Goal: Communication & Community: Answer question/provide support

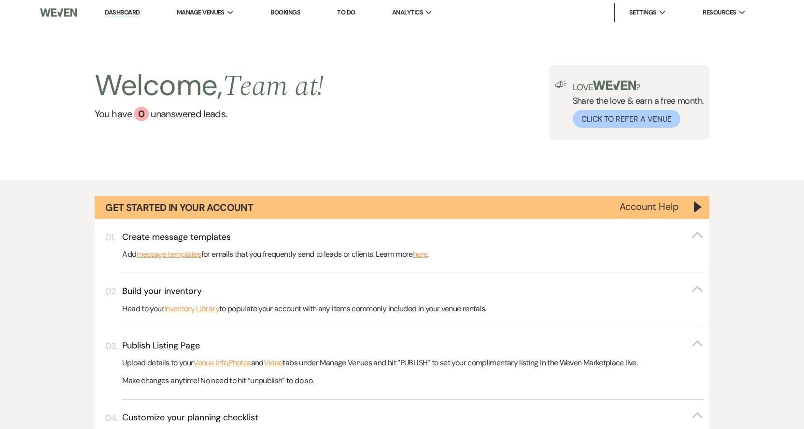
click at [113, 10] on link "Dashboard" at bounding box center [122, 12] width 35 height 9
click at [120, 14] on link "Dashboard" at bounding box center [122, 12] width 35 height 9
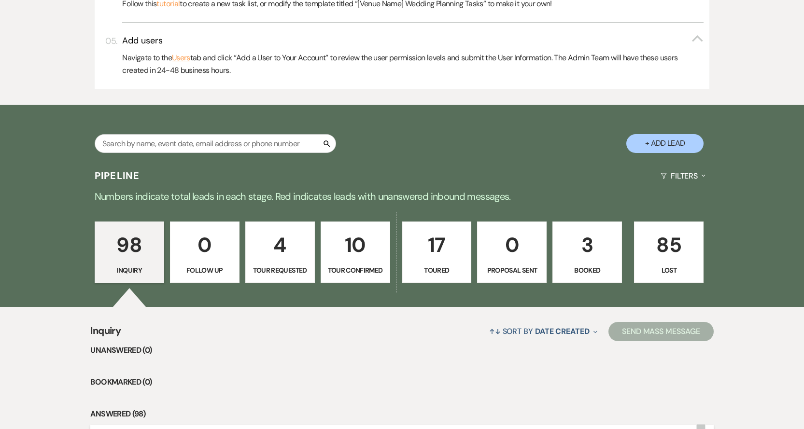
scroll to position [628, 0]
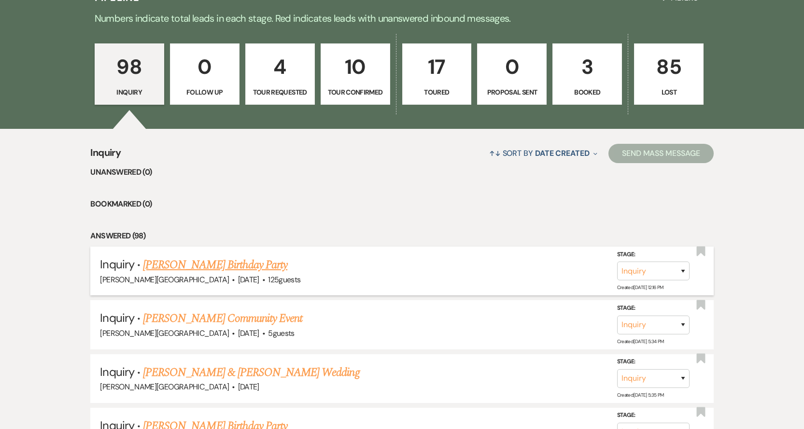
click at [190, 268] on link "[PERSON_NAME] Birthday Party" at bounding box center [215, 264] width 144 height 17
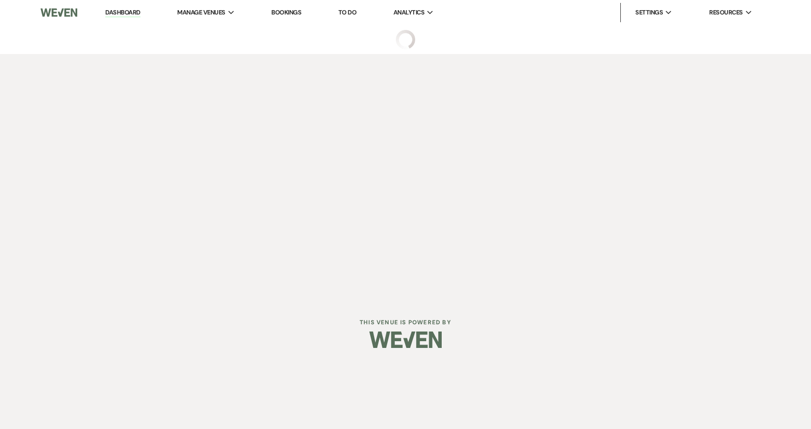
select select "5"
select select "4"
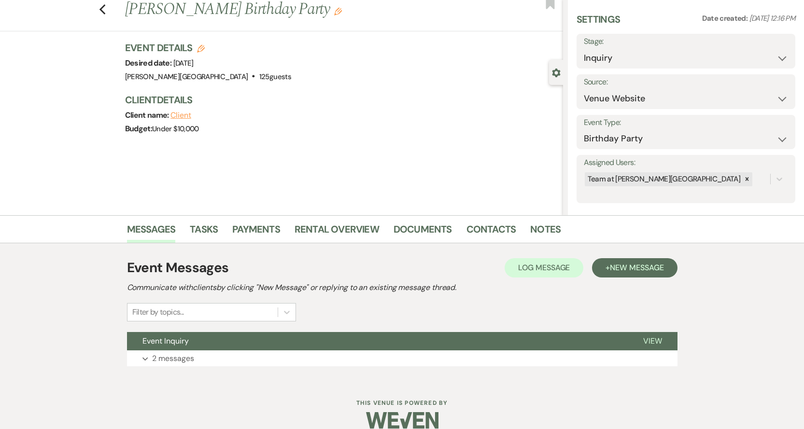
scroll to position [41, 0]
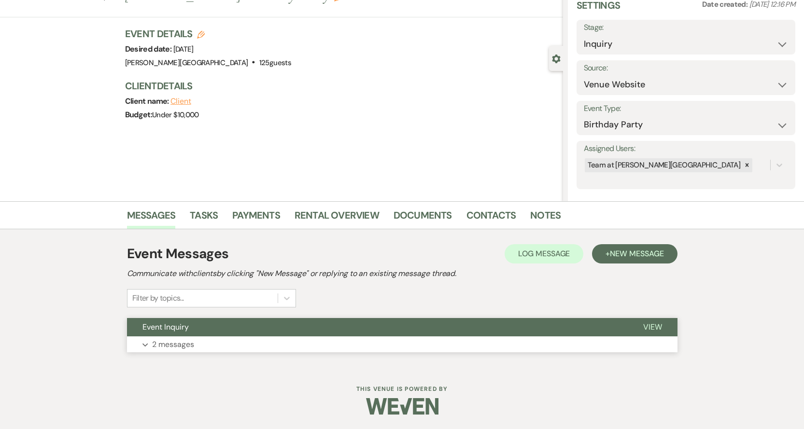
click at [158, 346] on p "2 messages" at bounding box center [173, 345] width 42 height 13
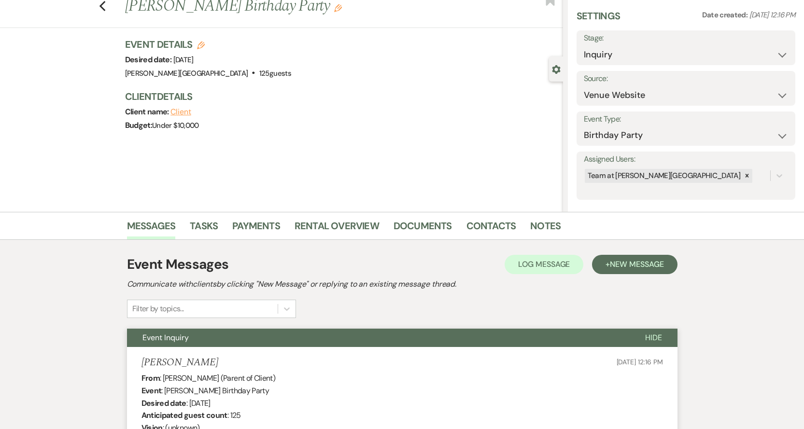
scroll to position [0, 0]
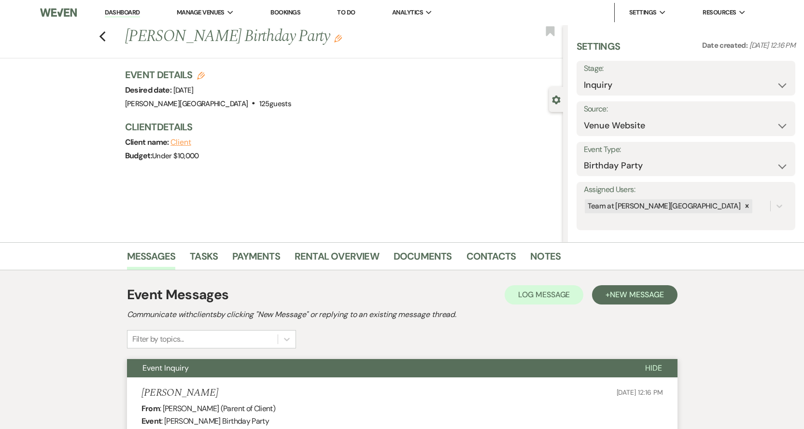
click at [187, 143] on button "Client" at bounding box center [181, 143] width 21 height 8
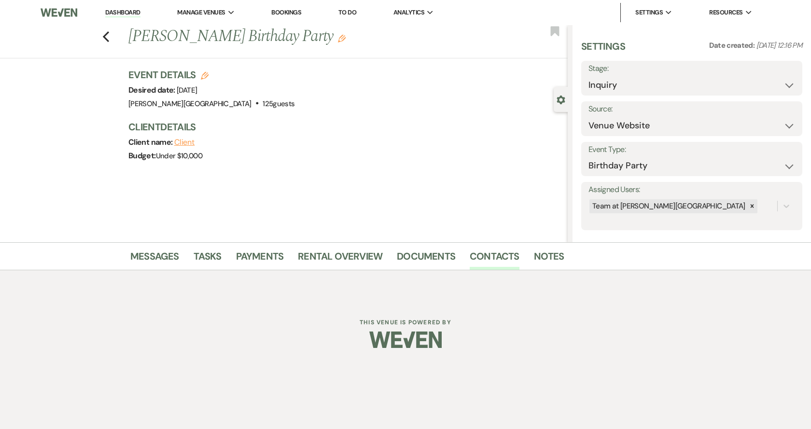
select select "1"
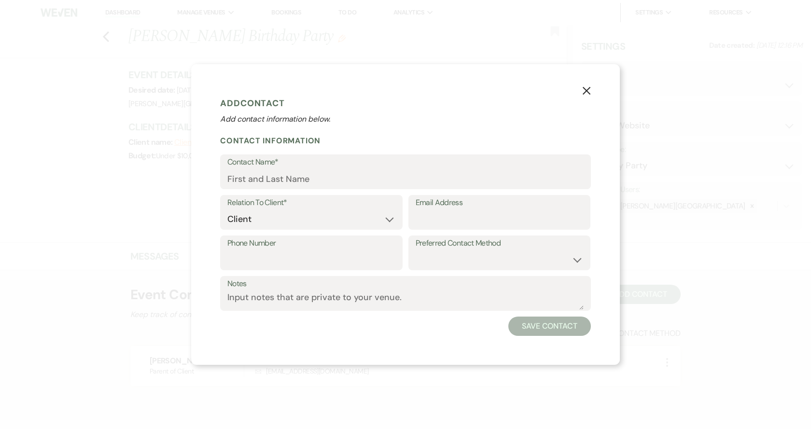
click at [586, 89] on icon "X" at bounding box center [587, 90] width 9 height 9
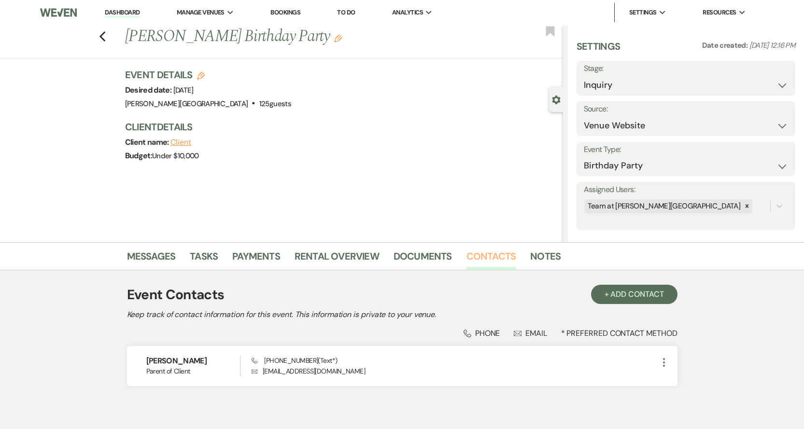
click at [488, 253] on link "Contacts" at bounding box center [492, 259] width 50 height 21
click at [125, 10] on link "Dashboard" at bounding box center [122, 12] width 35 height 9
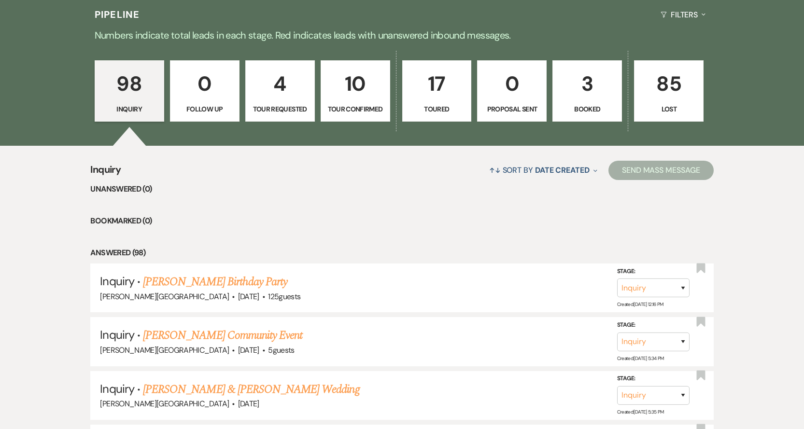
scroll to position [628, 0]
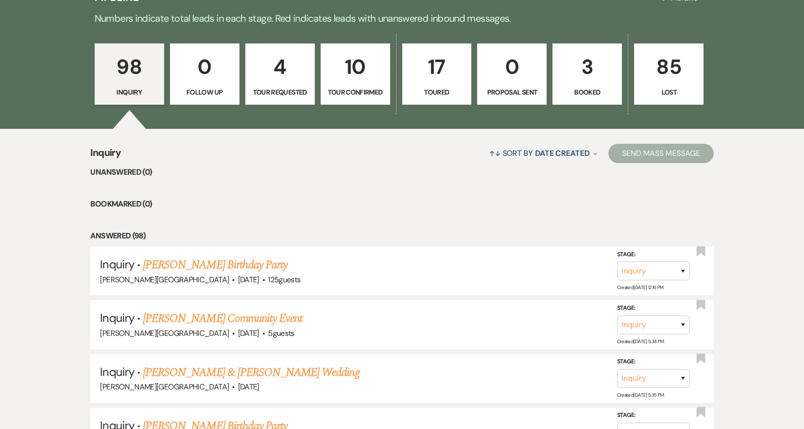
click at [296, 93] on p "Tour Requested" at bounding box center [280, 92] width 57 height 11
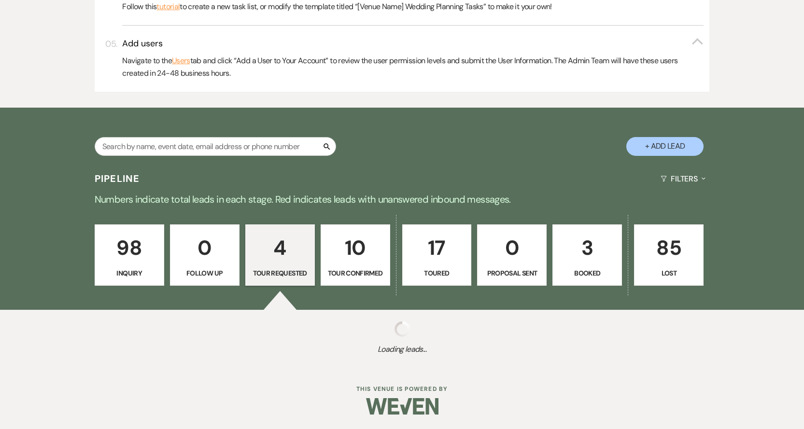
select select "2"
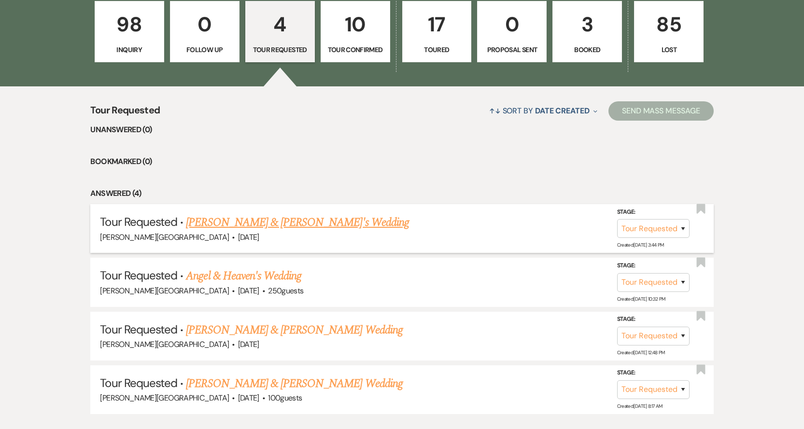
scroll to position [734, 0]
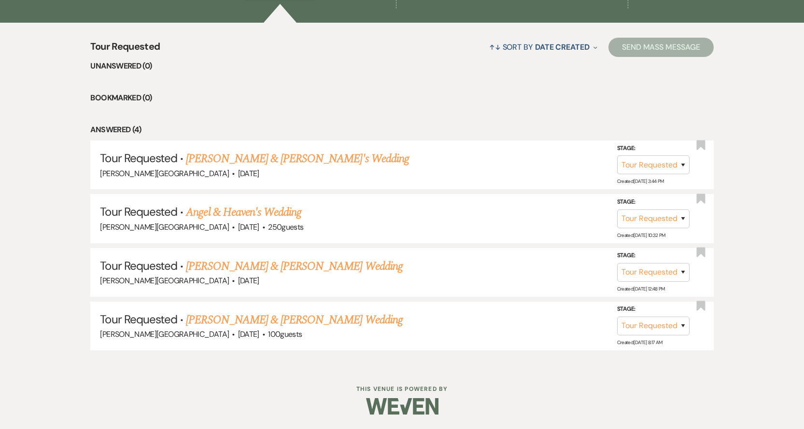
click at [285, 363] on div "Tour Requested ↑↓ Sort By Date Created Expand Send Mass Message Unanswered (0) …" at bounding box center [402, 195] width 804 height 344
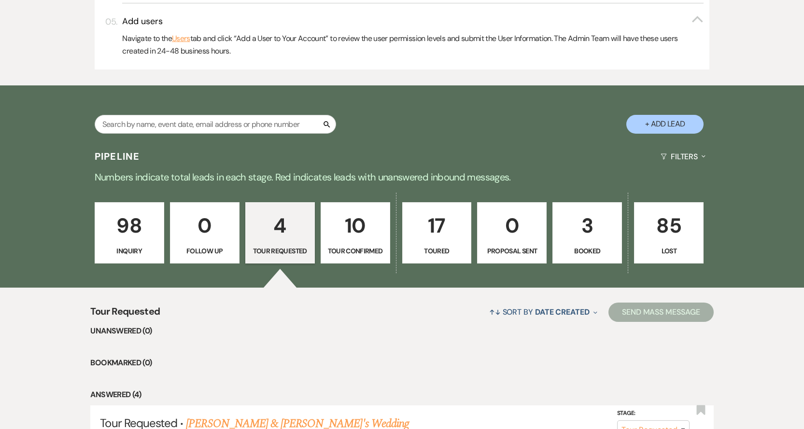
scroll to position [541, 0]
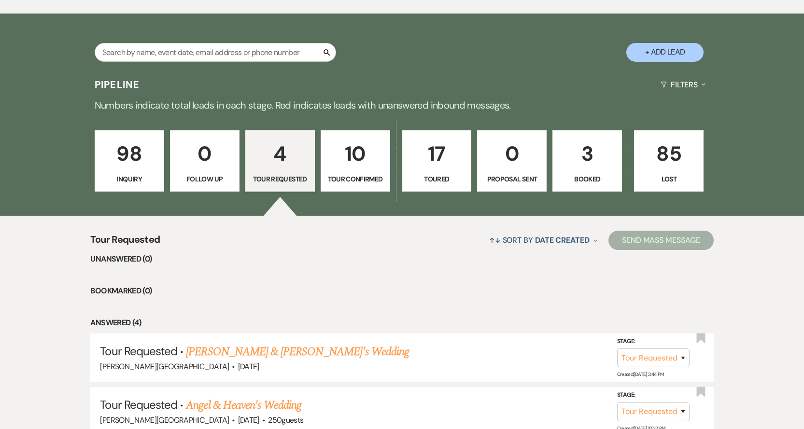
click at [121, 184] on p "Inquiry" at bounding box center [129, 179] width 57 height 11
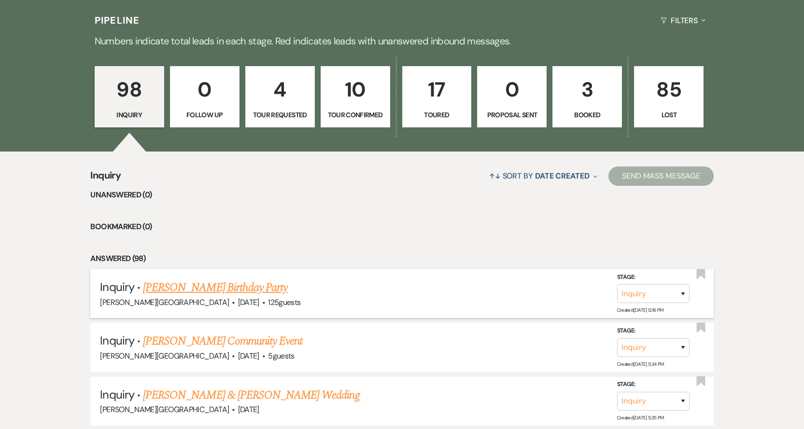
scroll to position [444, 0]
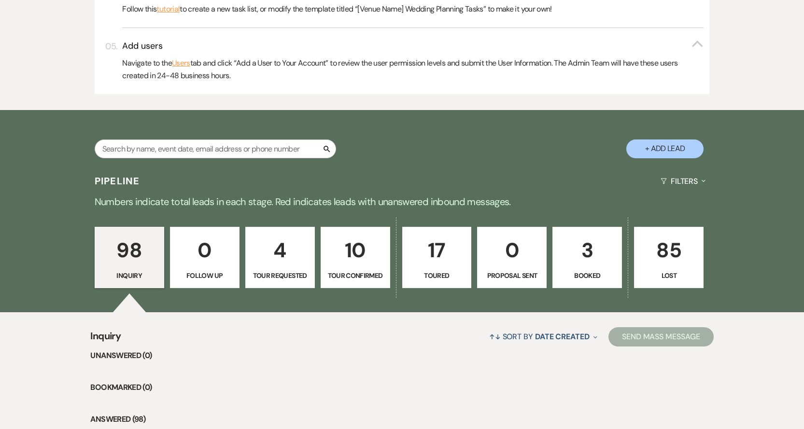
click at [285, 271] on p "Tour Requested" at bounding box center [280, 275] width 57 height 11
select select "2"
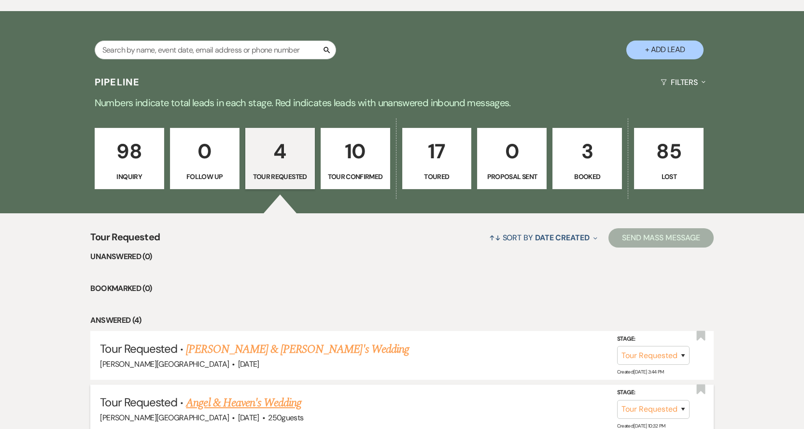
scroll to position [686, 0]
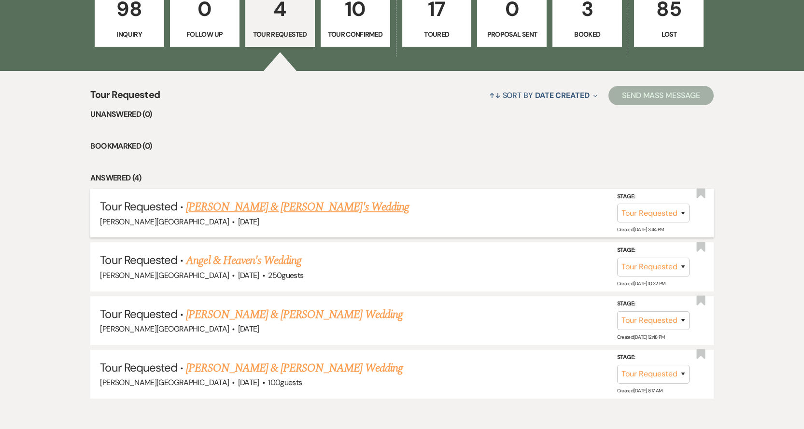
click at [216, 210] on link "[PERSON_NAME] & [PERSON_NAME]'s Wedding" at bounding box center [297, 207] width 223 height 17
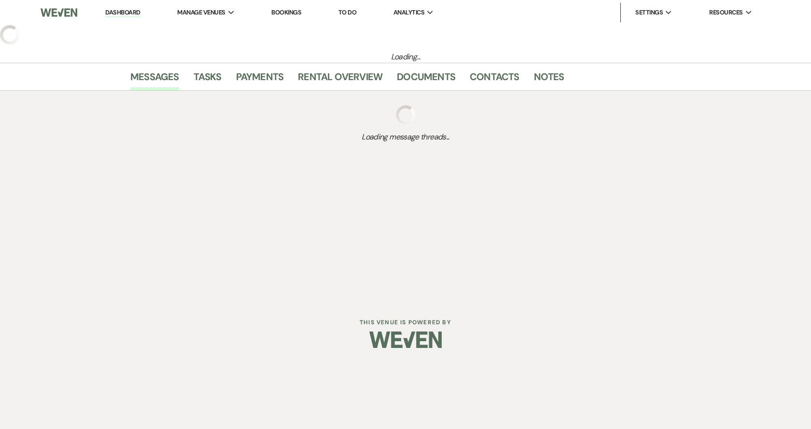
select select "2"
select select "5"
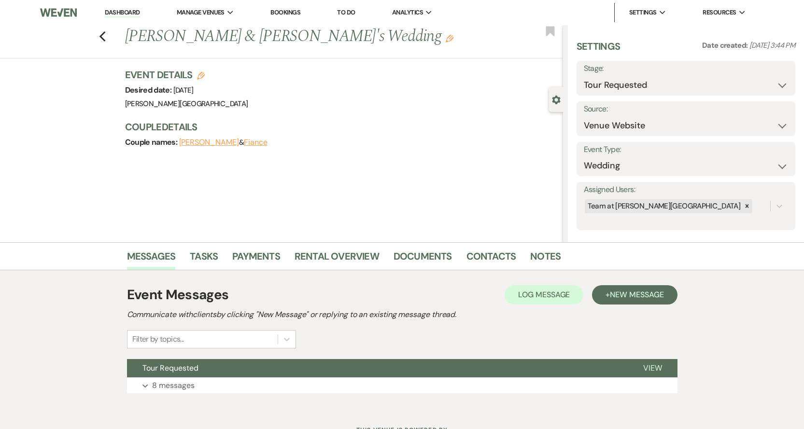
scroll to position [41, 0]
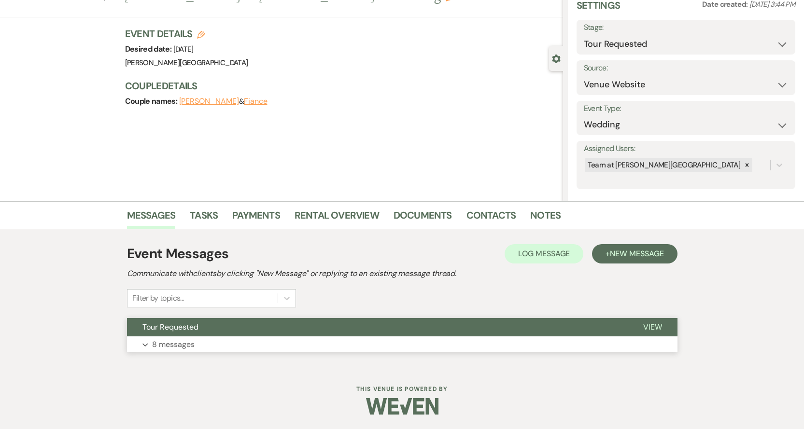
click at [161, 345] on p "8 messages" at bounding box center [173, 345] width 43 height 13
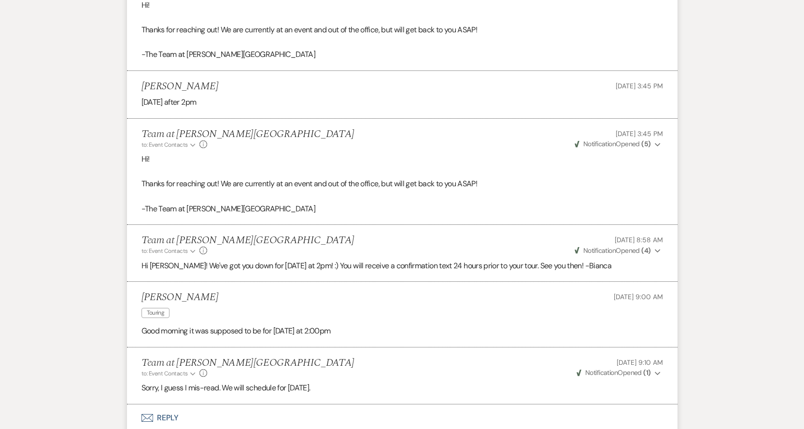
scroll to position [820, 0]
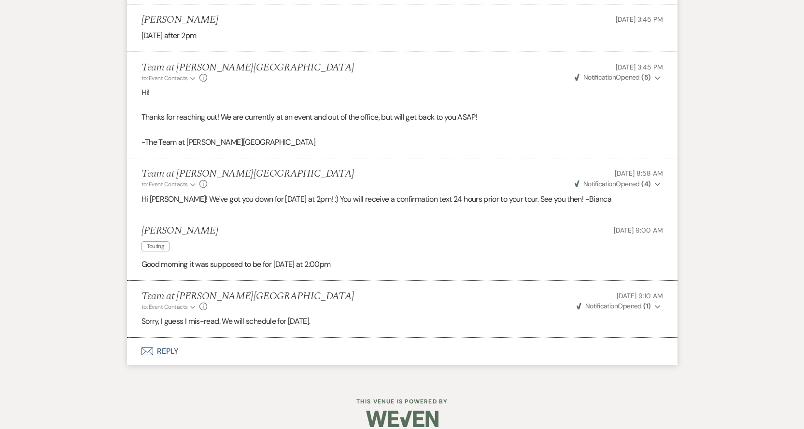
click at [163, 339] on button "Envelope Reply" at bounding box center [402, 351] width 551 height 27
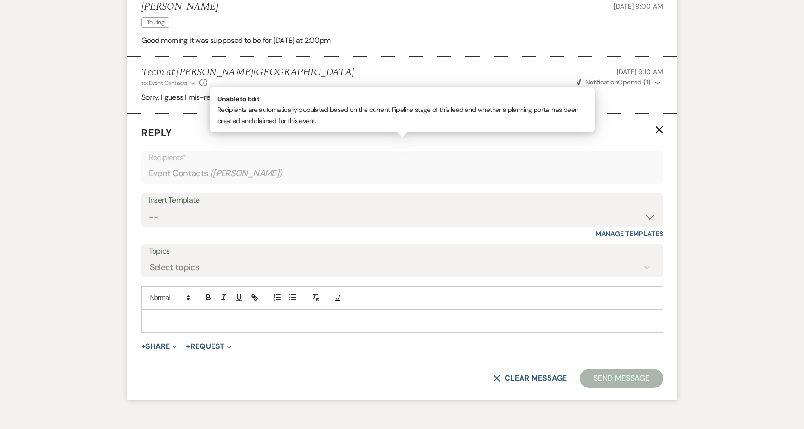
scroll to position [1090, 0]
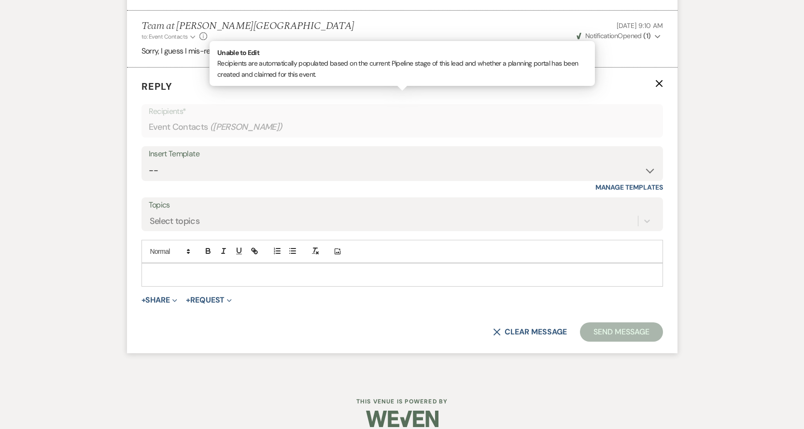
click at [175, 270] on p at bounding box center [402, 275] width 506 height 11
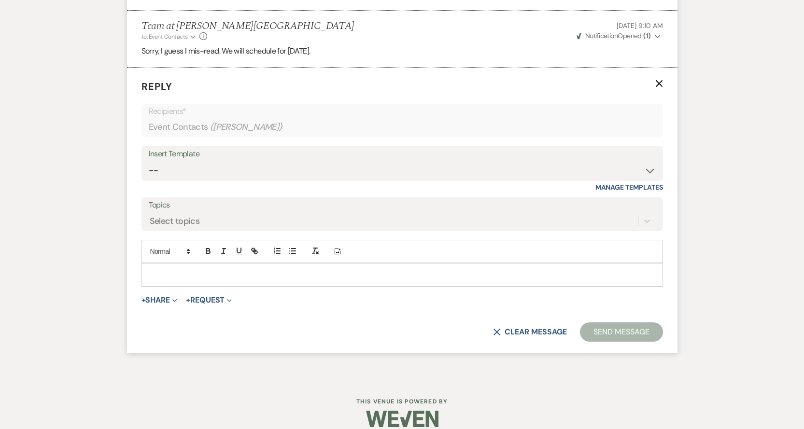
click at [169, 270] on div at bounding box center [402, 275] width 521 height 22
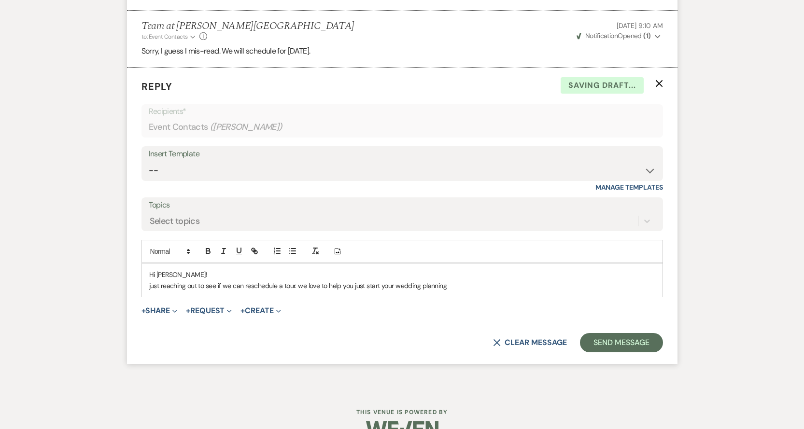
drag, startPoint x: 448, startPoint y: 272, endPoint x: 148, endPoint y: 282, distance: 300.1
click at [148, 282] on div "Hi [PERSON_NAME]! just reaching out to see if we can reschedule a tour. we love…" at bounding box center [402, 280] width 521 height 33
copy p "just reaching out to see if we can reschedule a tour. we love to help you just …"
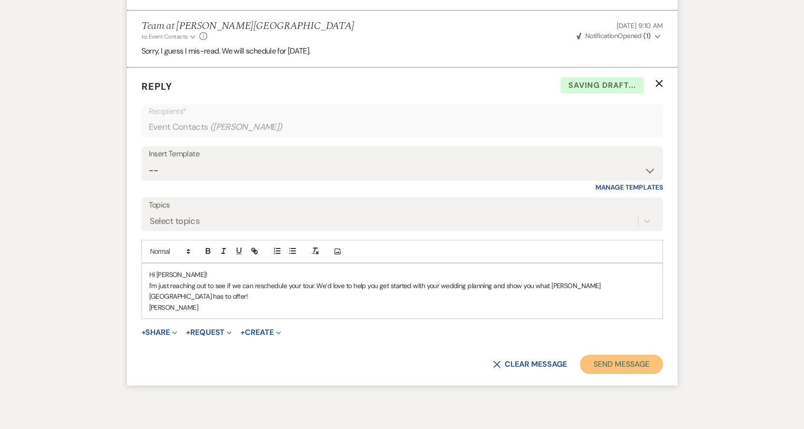
click at [637, 355] on button "Send Message" at bounding box center [621, 364] width 83 height 19
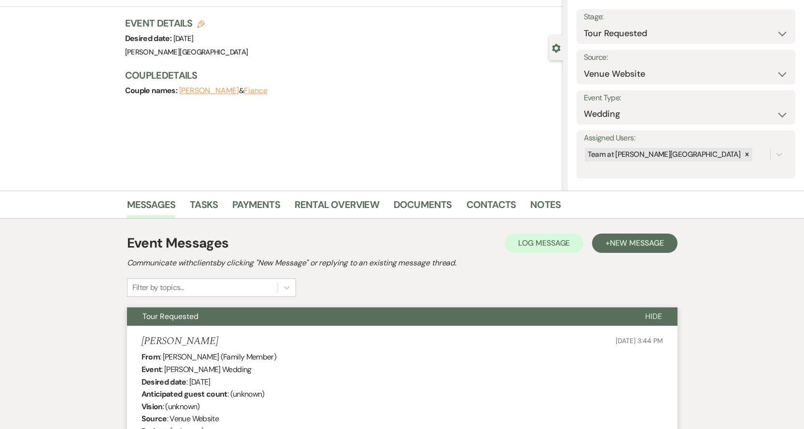
scroll to position [0, 0]
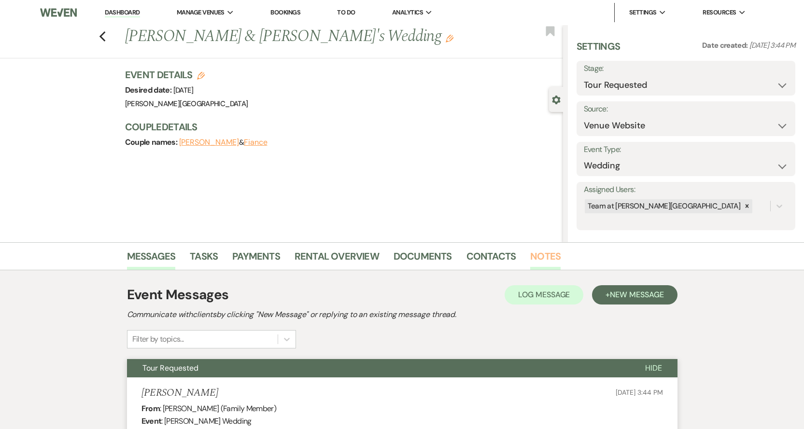
click at [544, 260] on link "Notes" at bounding box center [545, 259] width 30 height 21
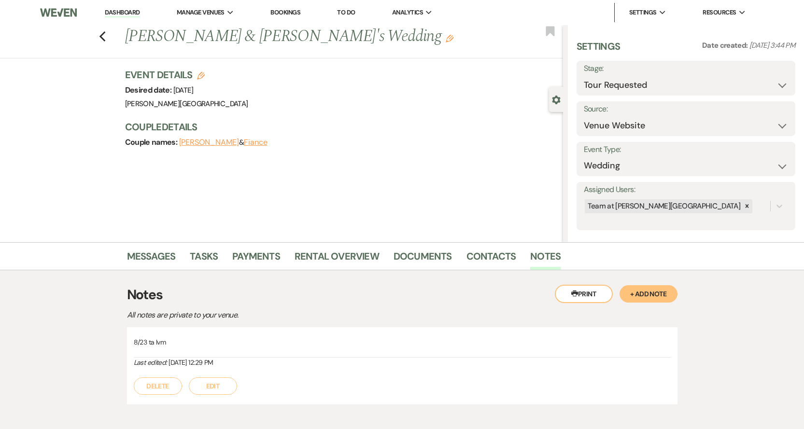
click at [117, 34] on div "Previous [PERSON_NAME] & [PERSON_NAME]'s Wedding Edit Bookmark" at bounding box center [279, 41] width 568 height 33
click at [138, 14] on link "Dashboard" at bounding box center [122, 12] width 35 height 9
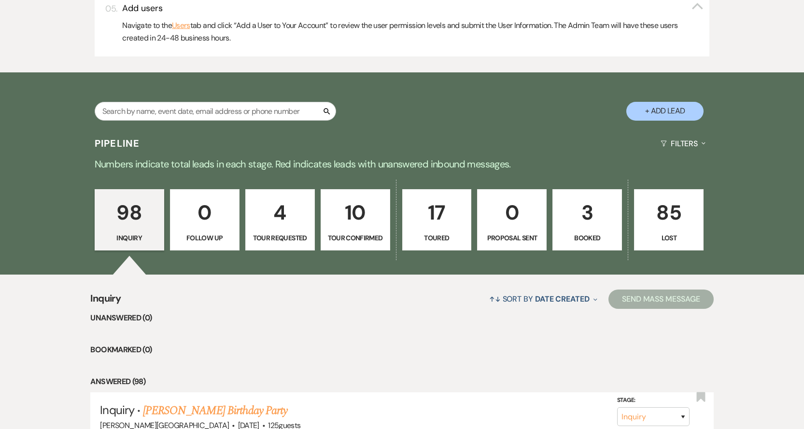
scroll to position [483, 0]
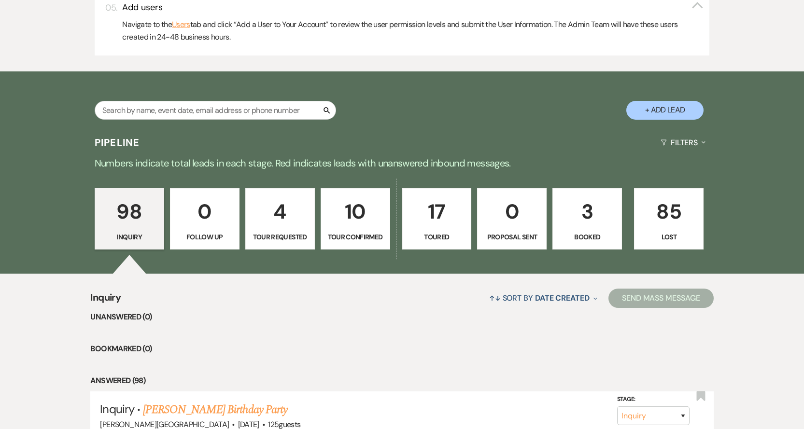
click at [278, 240] on p "Tour Requested" at bounding box center [280, 237] width 57 height 11
select select "2"
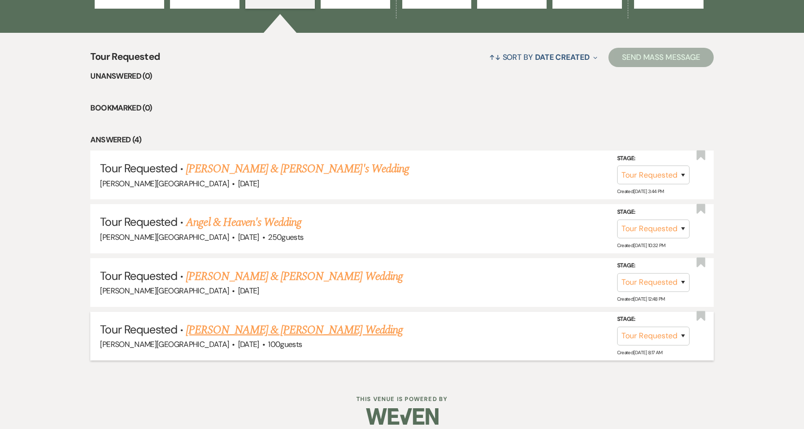
scroll to position [725, 0]
click at [224, 165] on link "[PERSON_NAME] & [PERSON_NAME]'s Wedding" at bounding box center [297, 168] width 223 height 17
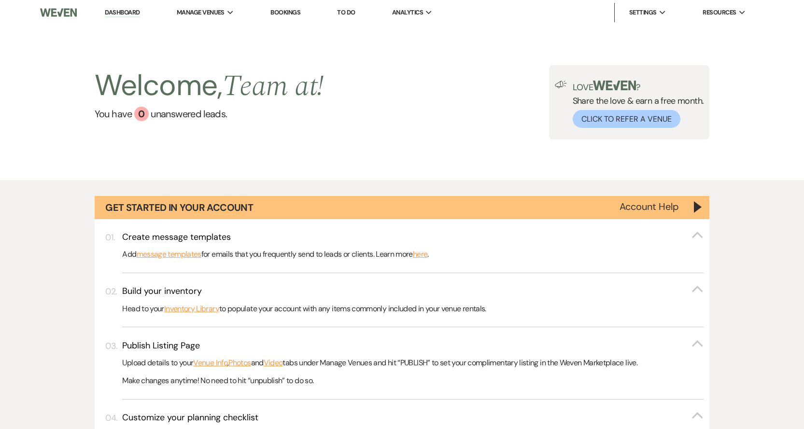
select select "2"
select select "5"
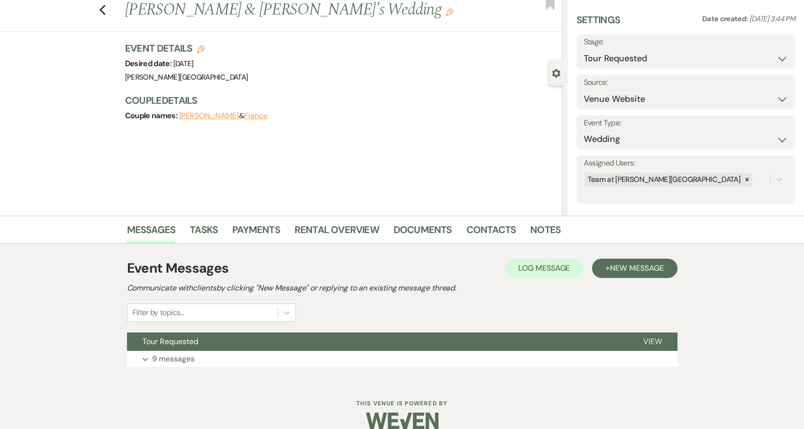
scroll to position [41, 0]
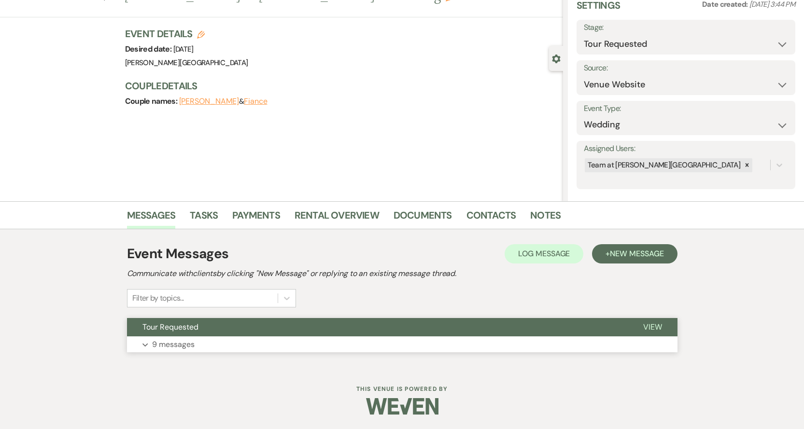
click at [182, 349] on p "9 messages" at bounding box center [173, 345] width 43 height 13
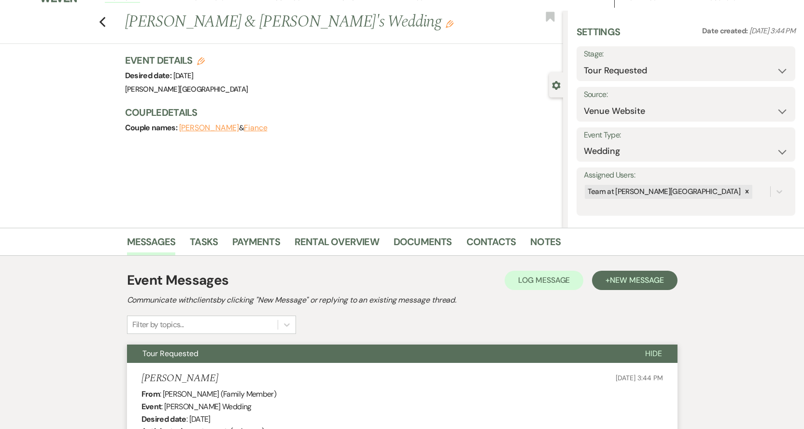
scroll to position [0, 0]
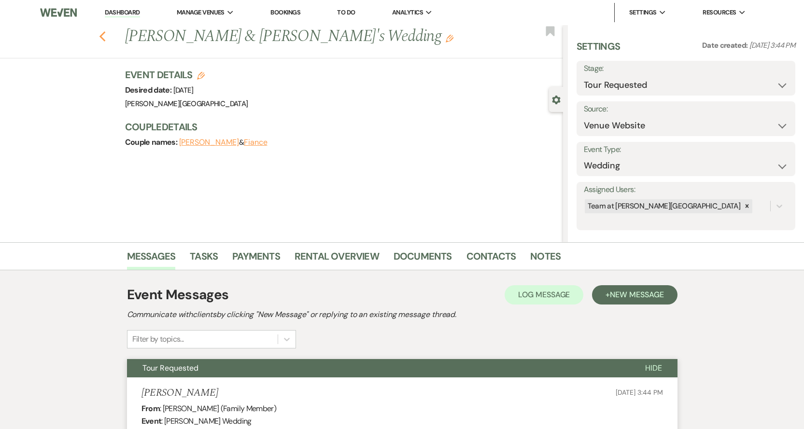
click at [105, 34] on use "button" at bounding box center [102, 36] width 6 height 11
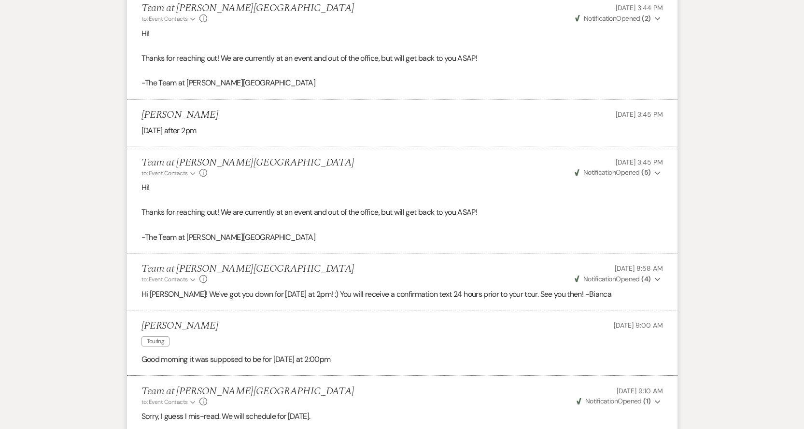
select select "2"
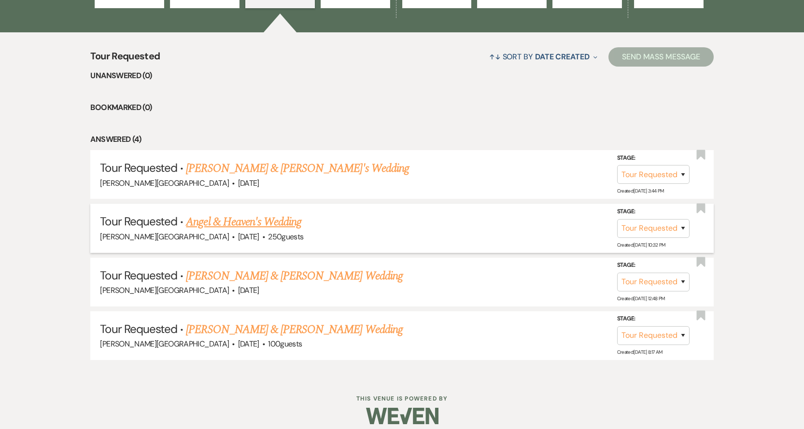
click at [203, 222] on link "Angel & Heaven's Wedding" at bounding box center [243, 222] width 115 height 17
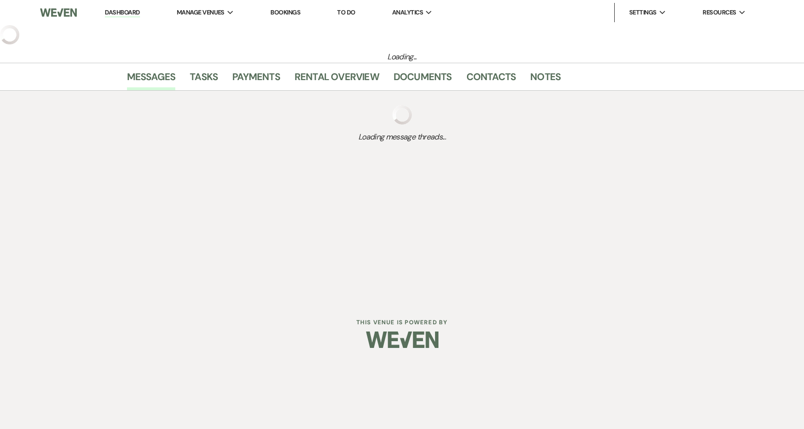
select select "2"
select select "5"
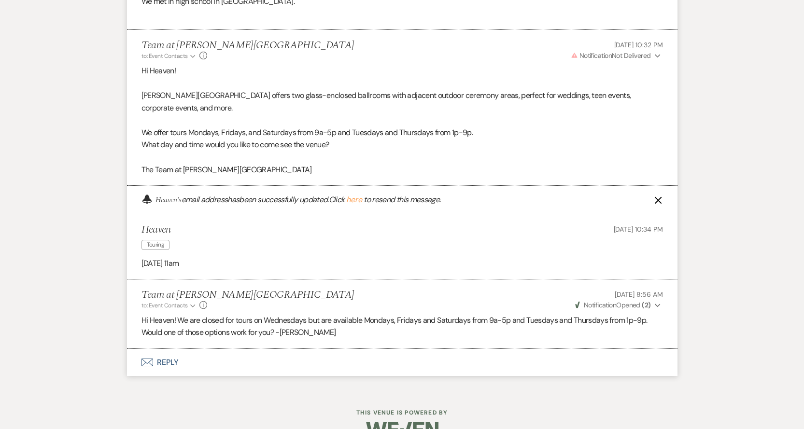
scroll to position [562, 0]
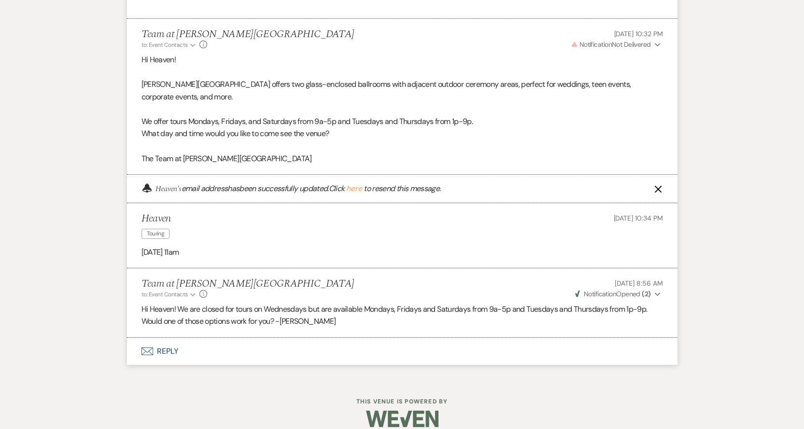
click at [161, 342] on button "Envelope Reply" at bounding box center [402, 351] width 551 height 27
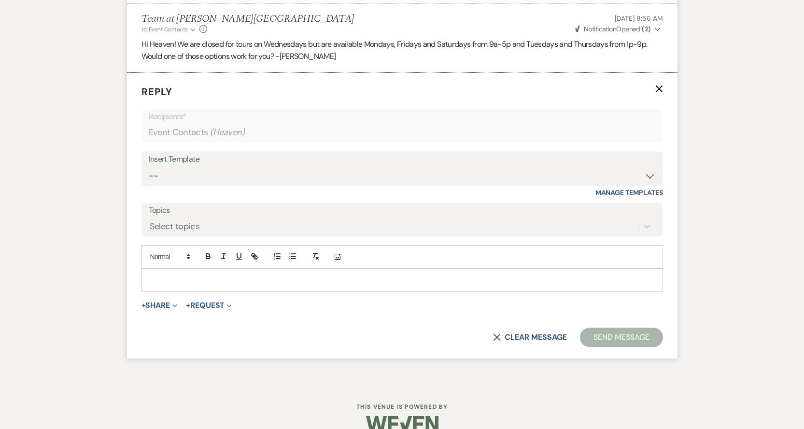
scroll to position [832, 0]
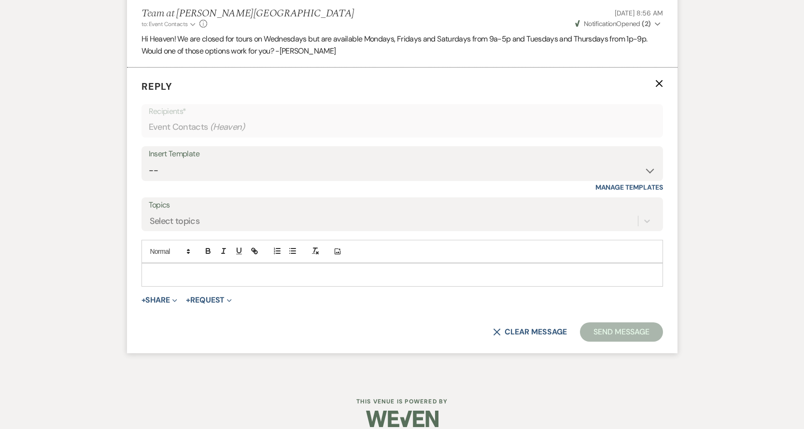
click at [175, 270] on p at bounding box center [402, 275] width 506 height 11
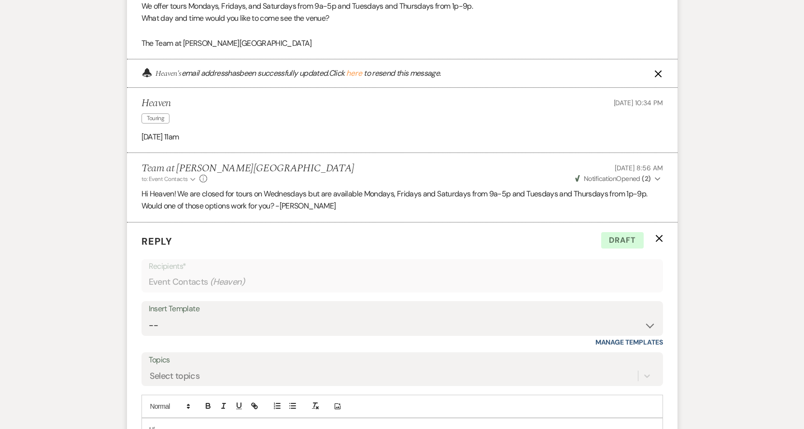
scroll to position [773, 0]
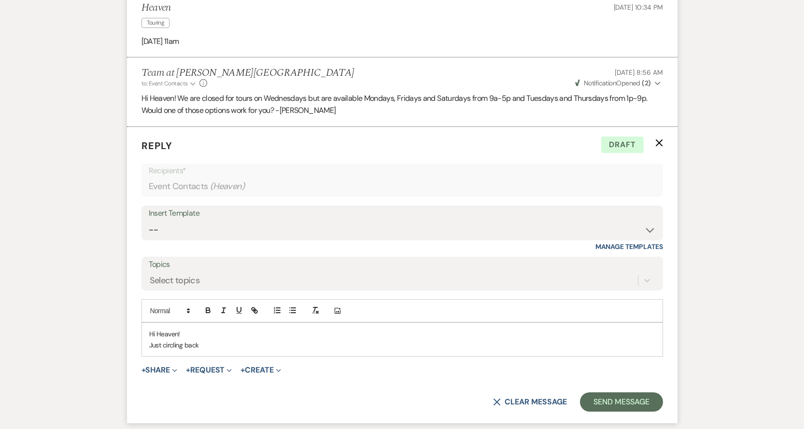
drag, startPoint x: 214, startPoint y: 332, endPoint x: 131, endPoint y: 324, distance: 83.0
click at [131, 324] on form "Reply X Draft Recipients* Event Contacts ( Heaven ) Insert Template -- Copy of …" at bounding box center [402, 275] width 551 height 297
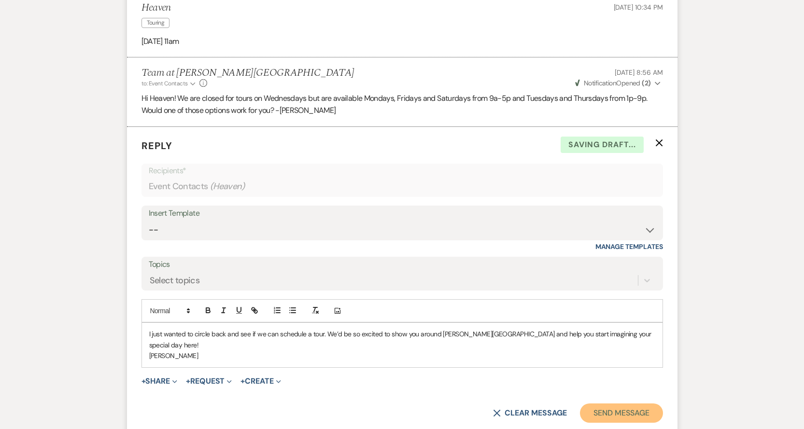
click at [613, 404] on button "Send Message" at bounding box center [621, 413] width 83 height 19
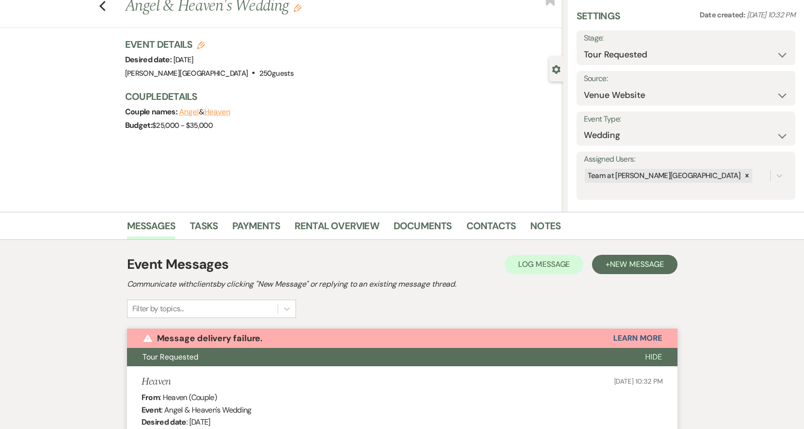
scroll to position [0, 0]
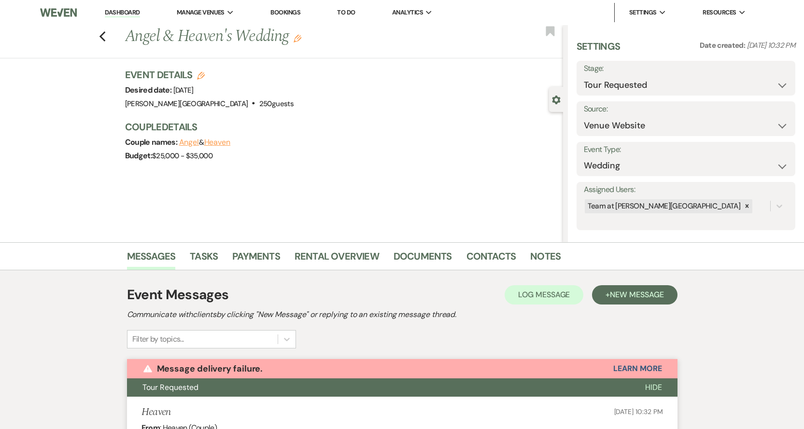
click at [118, 14] on link "Dashboard" at bounding box center [122, 12] width 35 height 9
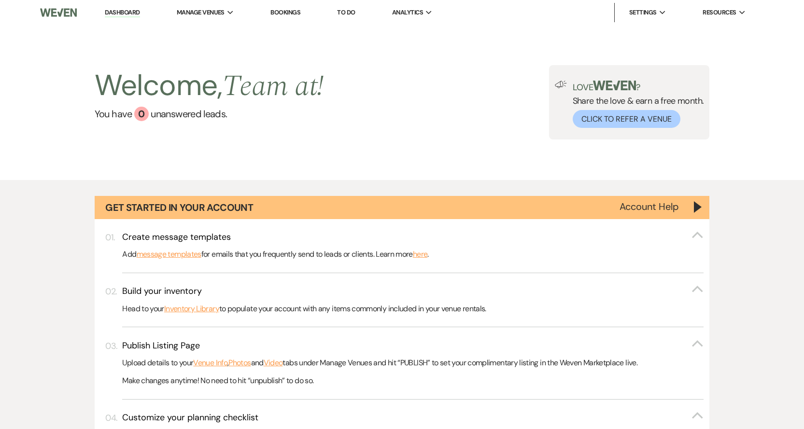
click at [122, 14] on link "Dashboard" at bounding box center [122, 12] width 35 height 9
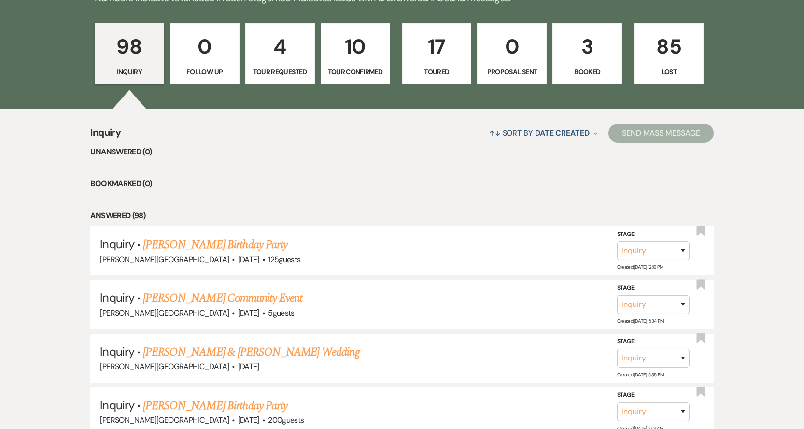
scroll to position [676, 0]
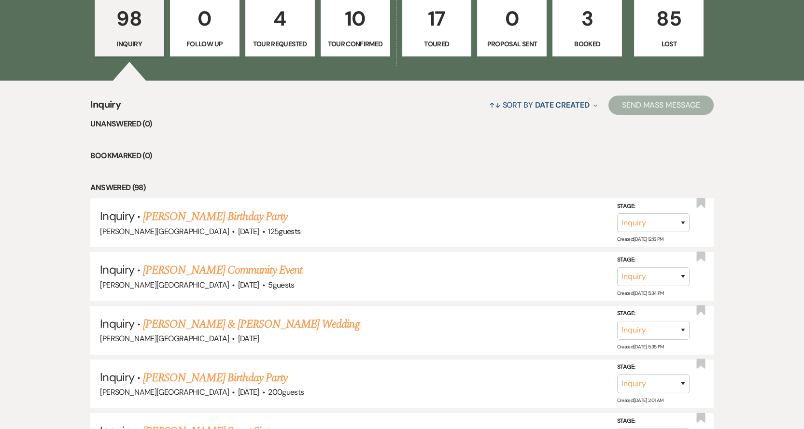
click at [277, 31] on p "4" at bounding box center [280, 18] width 57 height 32
select select "2"
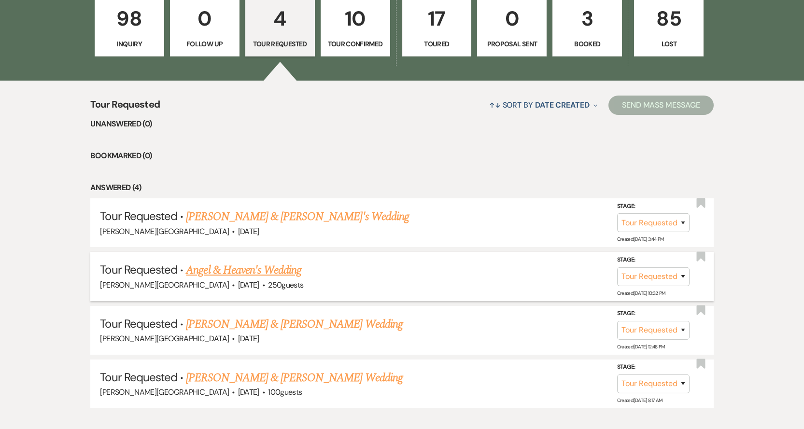
click at [250, 274] on link "Angel & Heaven's Wedding" at bounding box center [243, 270] width 115 height 17
select select "2"
select select "5"
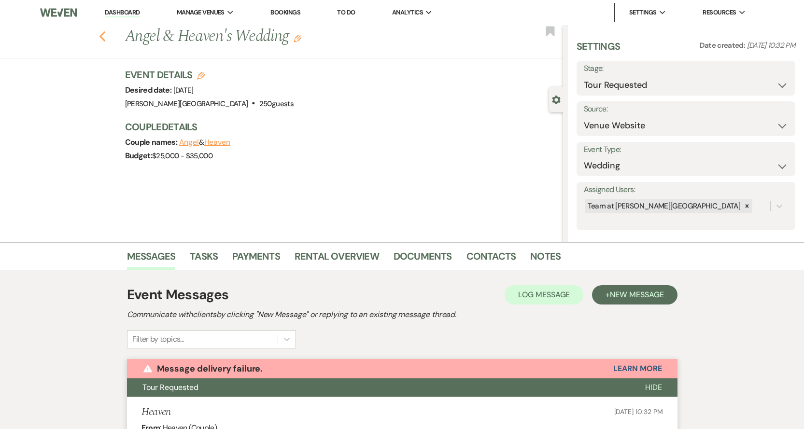
click at [106, 37] on icon "Previous" at bounding box center [102, 37] width 7 height 12
select select "2"
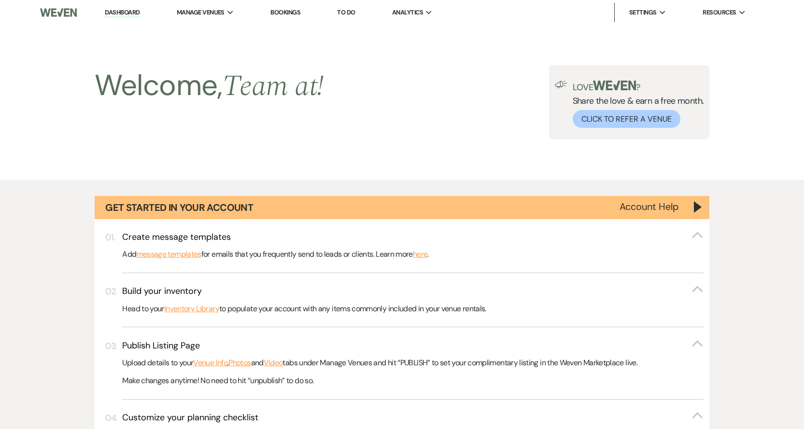
scroll to position [676, 0]
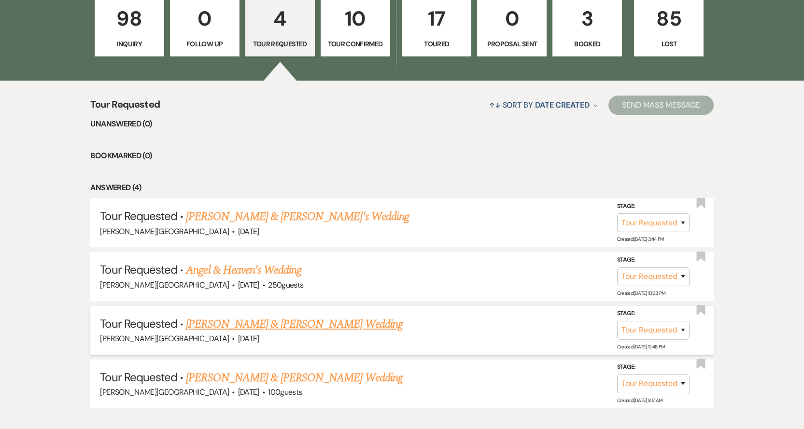
click at [237, 326] on link "[PERSON_NAME] & [PERSON_NAME] Wedding" at bounding box center [294, 324] width 216 height 17
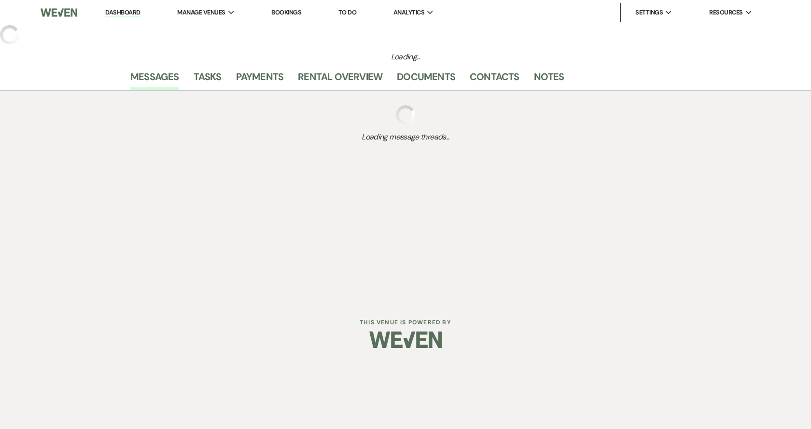
select select "2"
select select "5"
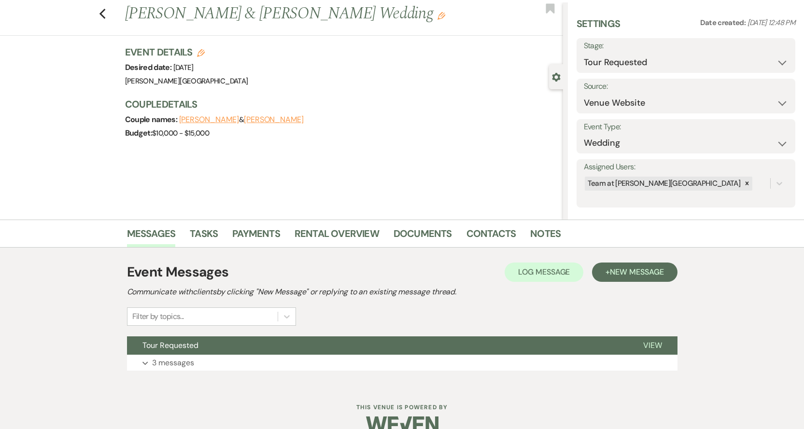
scroll to position [41, 0]
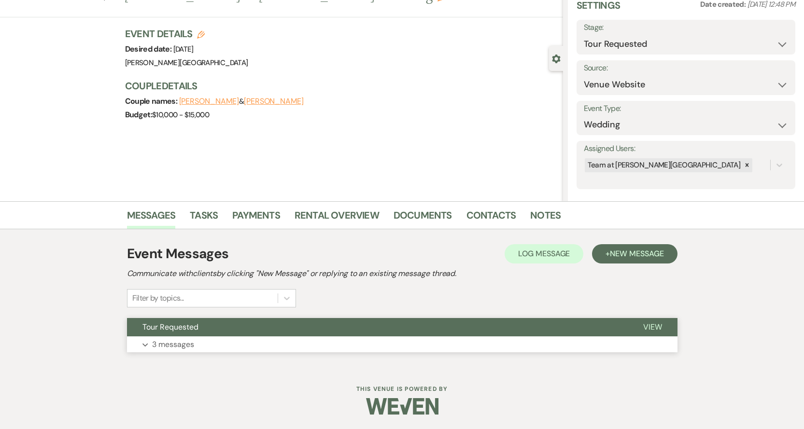
click at [173, 350] on p "3 messages" at bounding box center [173, 345] width 42 height 13
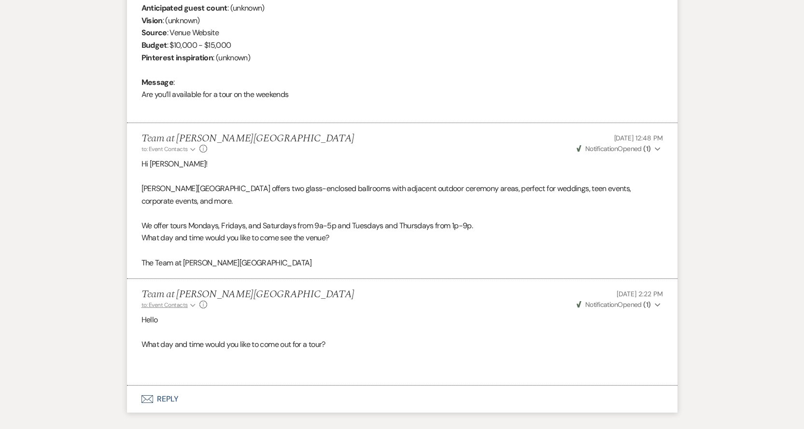
scroll to position [476, 0]
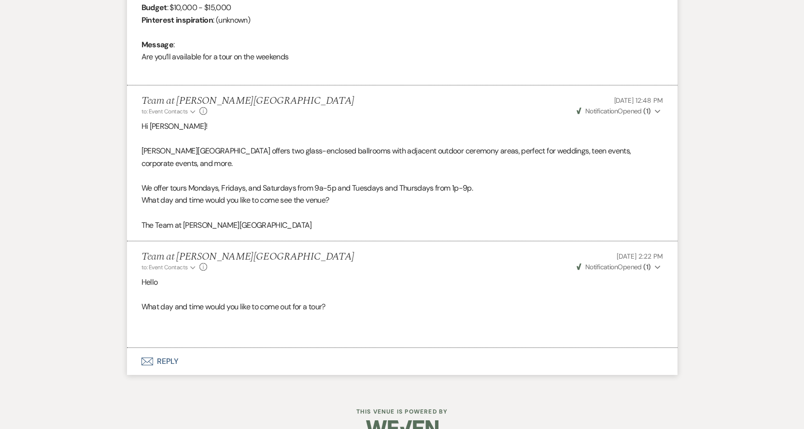
click at [170, 348] on button "Envelope Reply" at bounding box center [402, 361] width 551 height 27
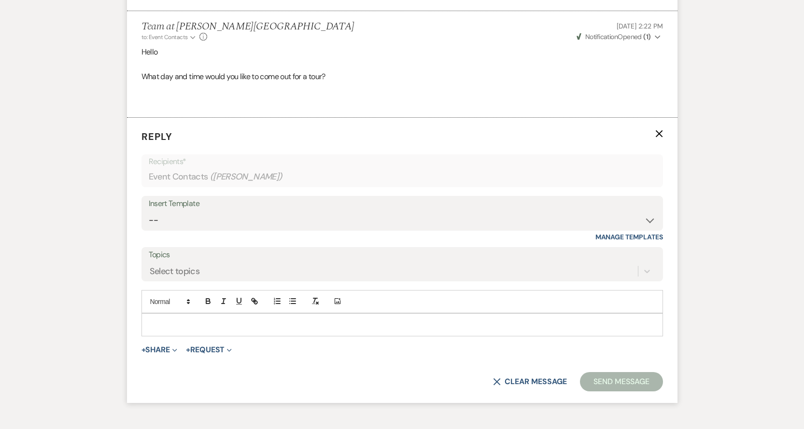
scroll to position [740, 0]
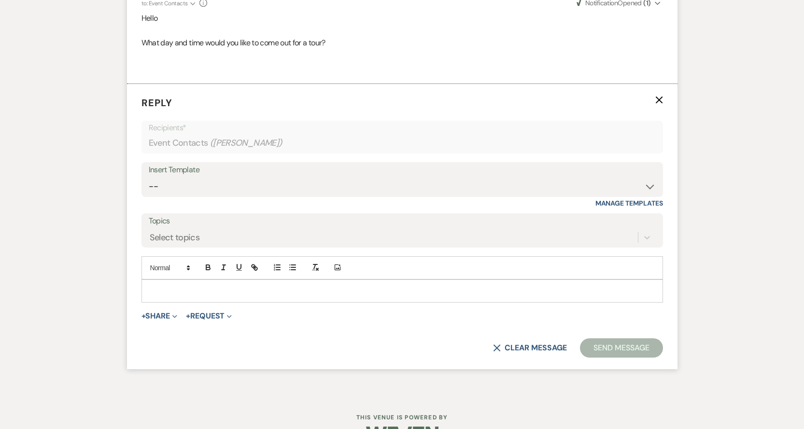
click at [179, 287] on div at bounding box center [402, 291] width 521 height 22
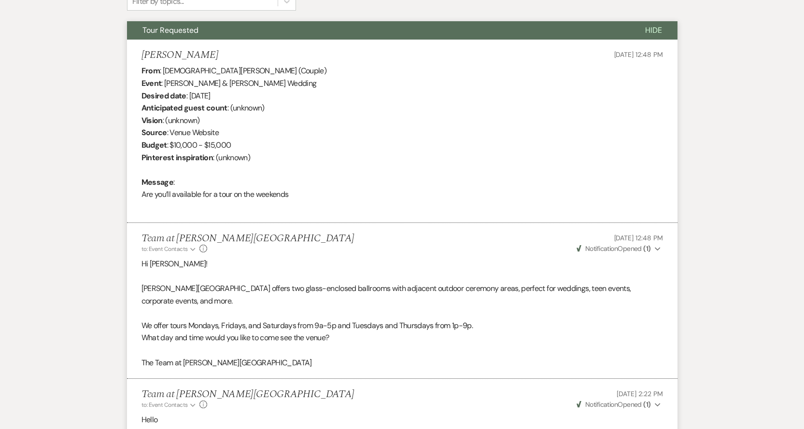
scroll to position [676, 0]
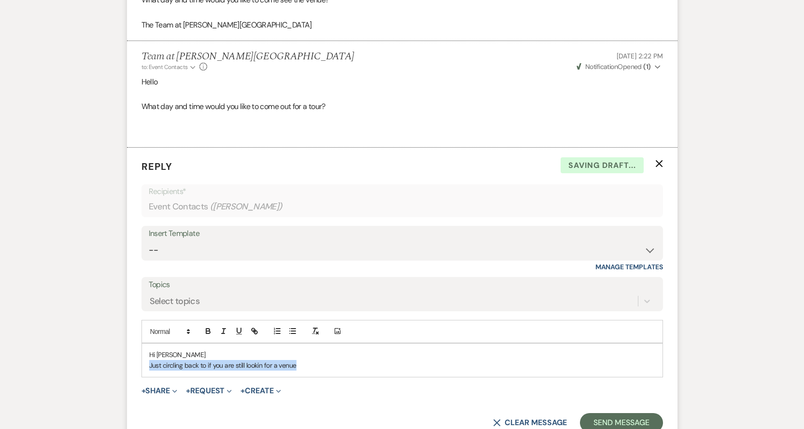
drag, startPoint x: 297, startPoint y: 356, endPoint x: 150, endPoint y: 357, distance: 146.8
click at [150, 360] on p "Just circling back to if you are still lookin for a venue" at bounding box center [402, 365] width 506 height 11
copy p "Just circling back to if you are still lookin for a venue"
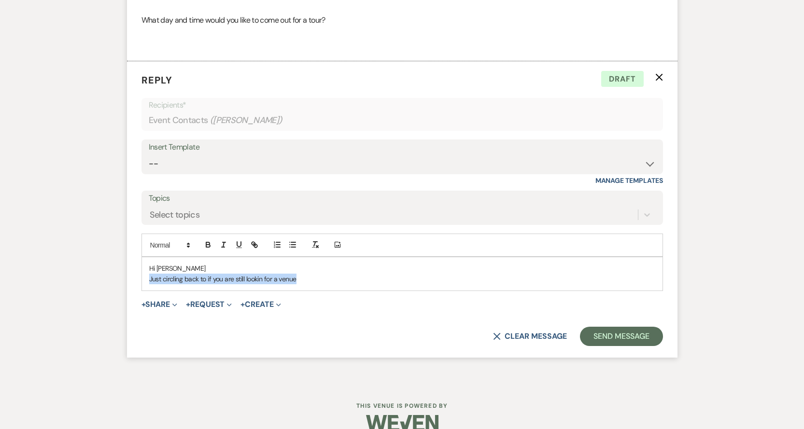
scroll to position [767, 0]
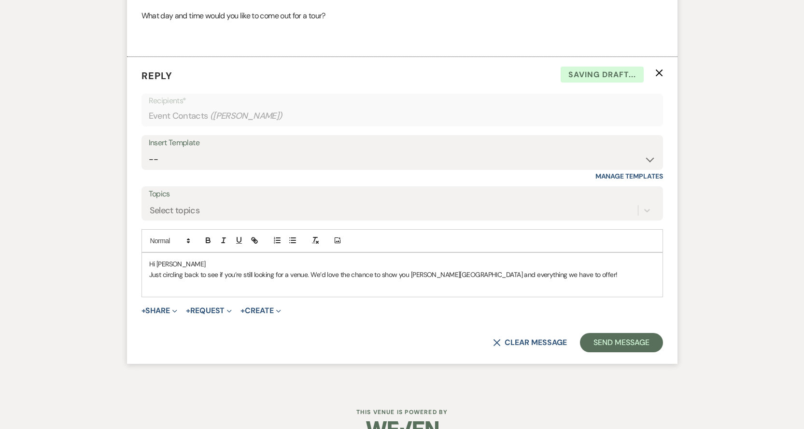
click at [372, 270] on p "Just circling back to see if you’re still looking for a venue. We’d love the ch…" at bounding box center [402, 275] width 506 height 11
click at [530, 270] on p "Just circling back to see if you’re still looking for a venue. We’d love the to…" at bounding box center [402, 275] width 506 height 11
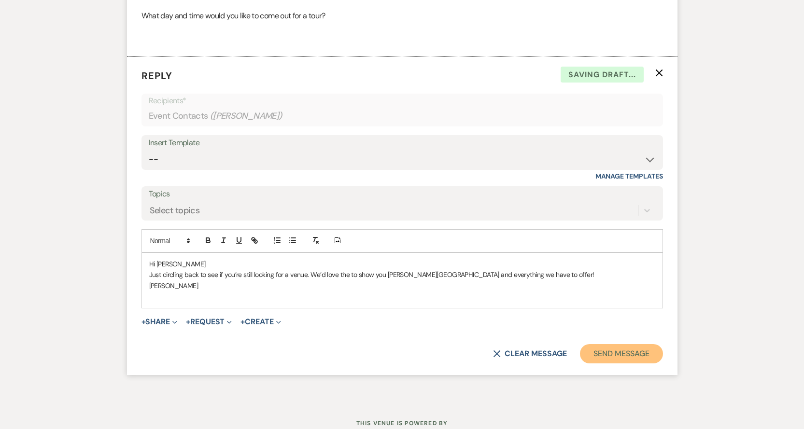
click at [634, 350] on button "Send Message" at bounding box center [621, 353] width 83 height 19
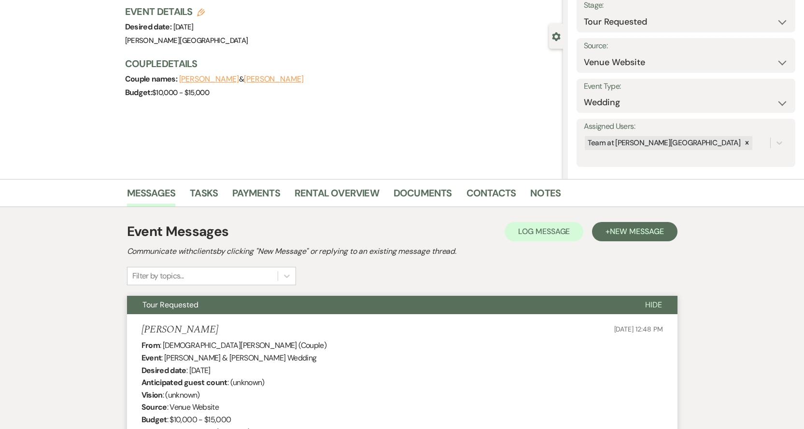
scroll to position [0, 0]
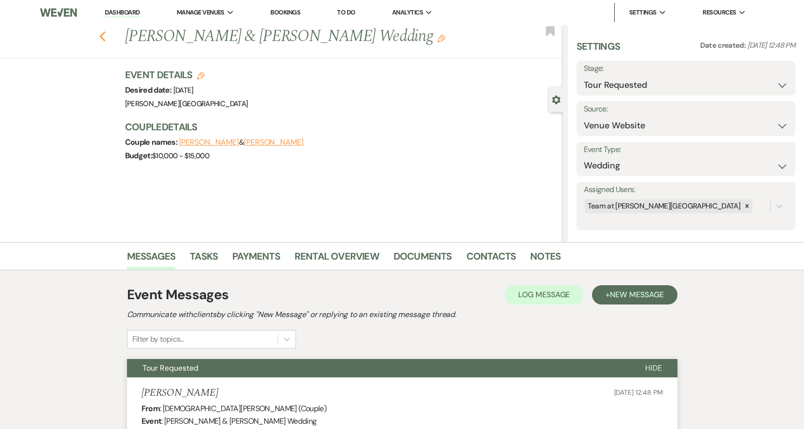
click at [105, 41] on use "button" at bounding box center [102, 36] width 6 height 11
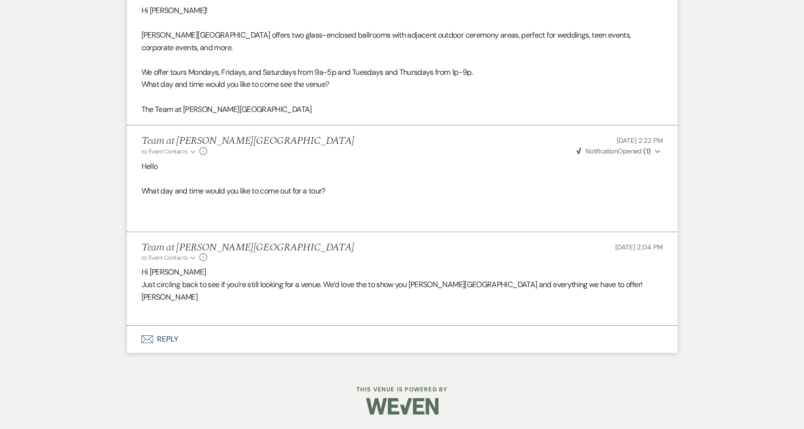
select select "2"
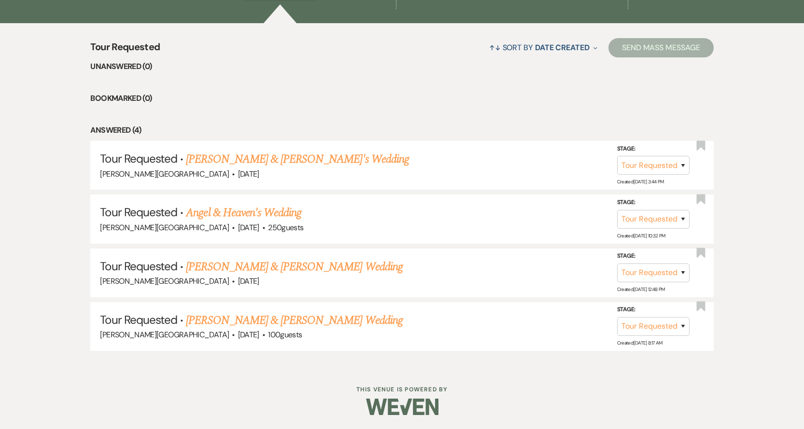
scroll to position [734, 0]
click at [242, 323] on link "[PERSON_NAME] & [PERSON_NAME] Wedding" at bounding box center [294, 320] width 216 height 17
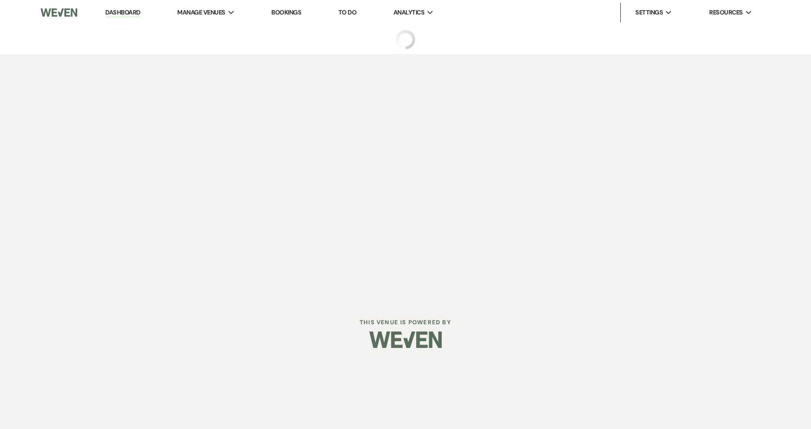
select select "2"
select select "5"
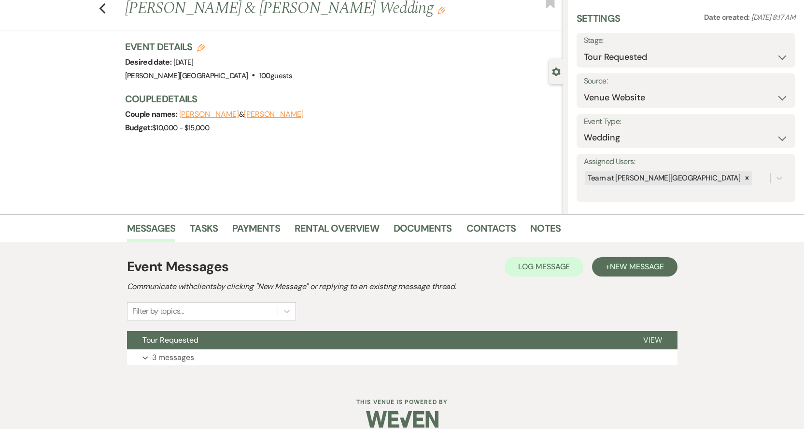
scroll to position [41, 0]
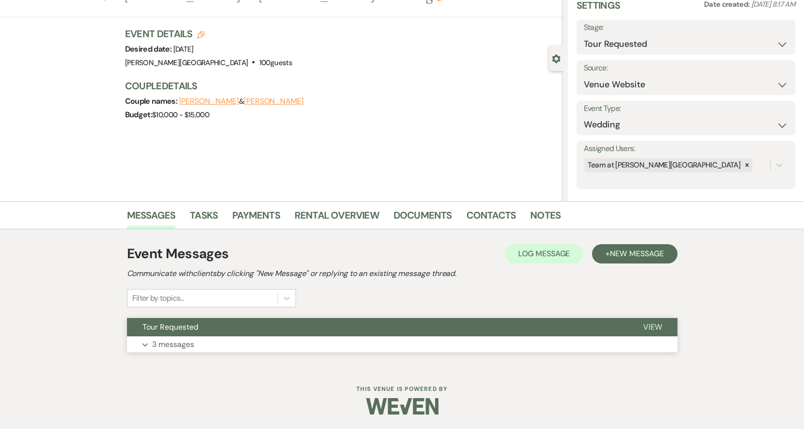
click at [146, 346] on use "button" at bounding box center [144, 344] width 5 height 3
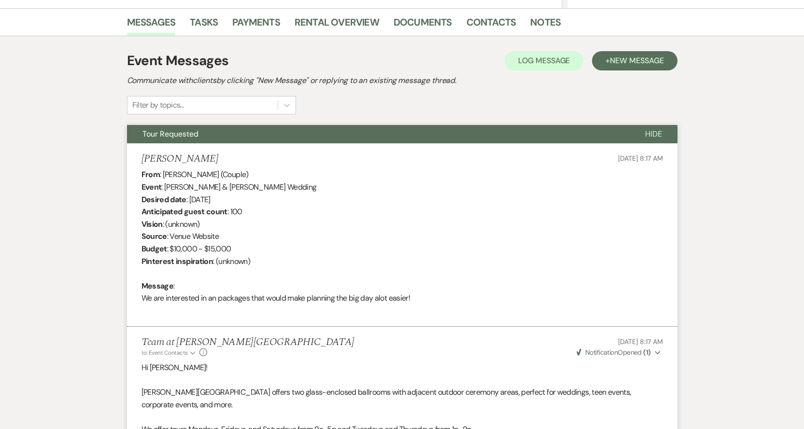
scroll to position [472, 0]
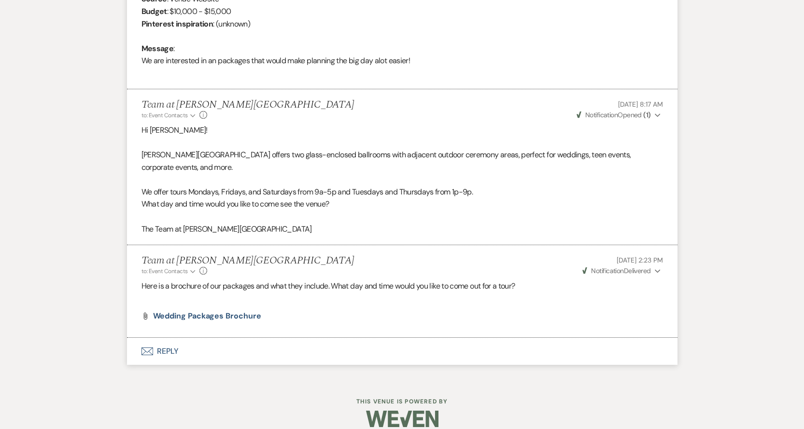
click at [163, 338] on button "Envelope Reply" at bounding box center [402, 351] width 551 height 27
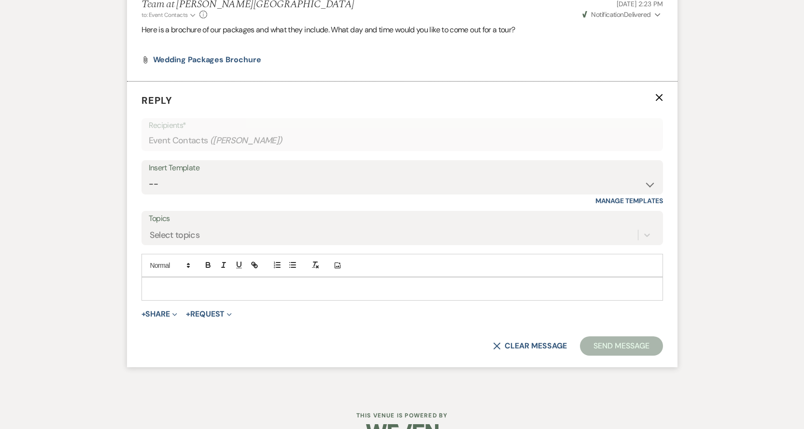
scroll to position [742, 0]
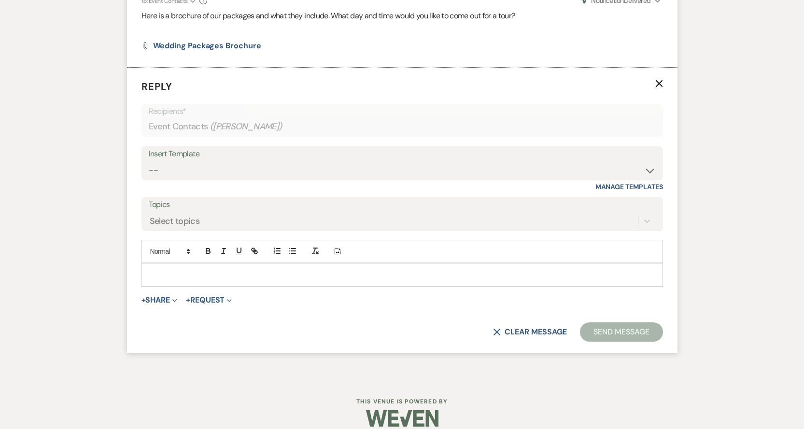
click at [160, 270] on p at bounding box center [402, 275] width 506 height 11
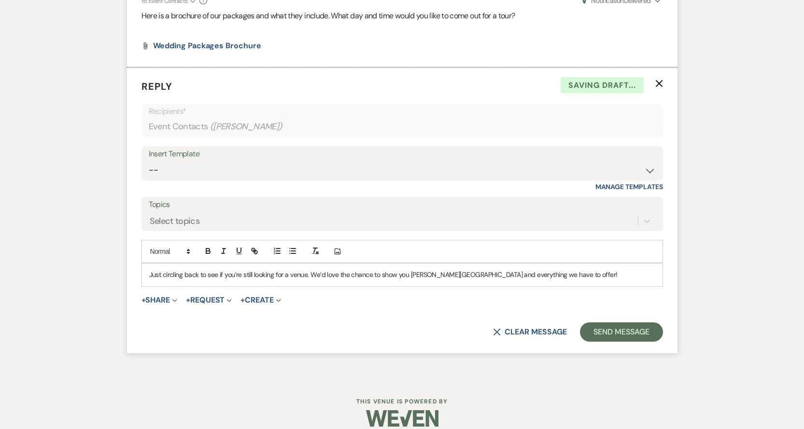
click at [371, 270] on p "Just circling back to see if you’re still looking for a venue. We’d love the ch…" at bounding box center [402, 275] width 506 height 11
click at [523, 270] on p "Just circling back to see if you’re still looking for a venue. We’d love to sho…" at bounding box center [402, 275] width 506 height 11
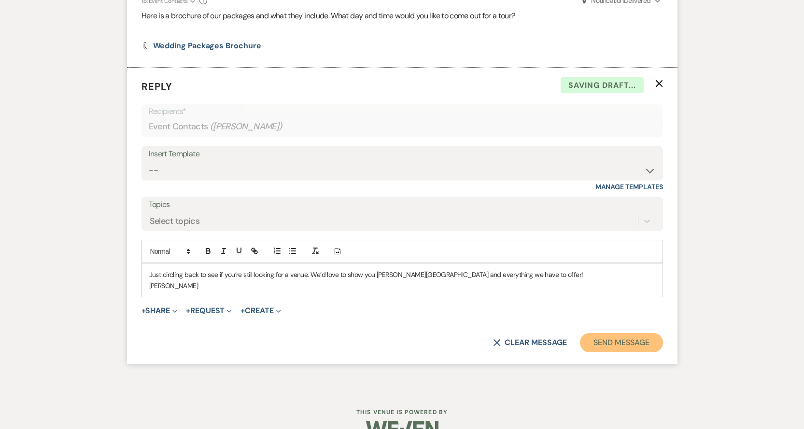
click at [600, 333] on button "Send Message" at bounding box center [621, 342] width 83 height 19
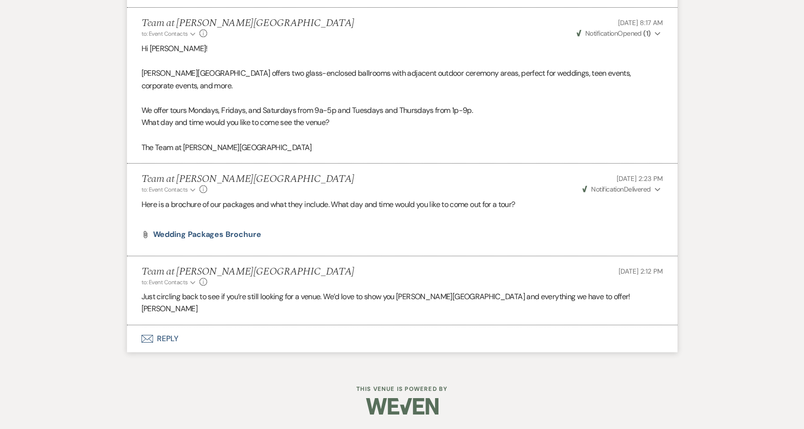
scroll to position [541, 0]
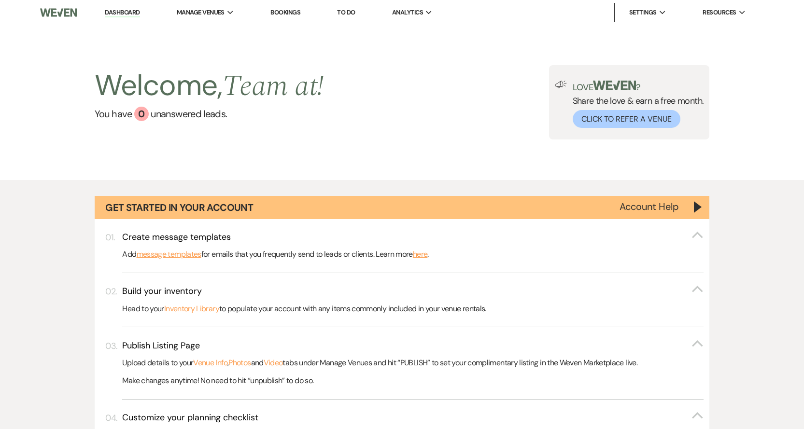
select select "2"
